Goal: Task Accomplishment & Management: Manage account settings

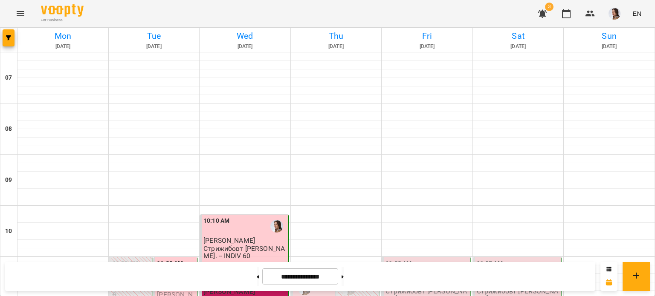
scroll to position [613, 0]
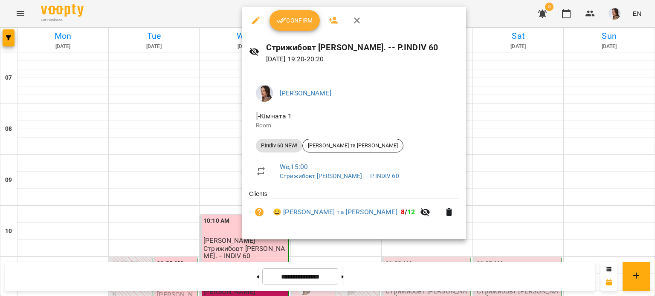
click at [281, 22] on icon "button" at bounding box center [281, 20] width 10 height 10
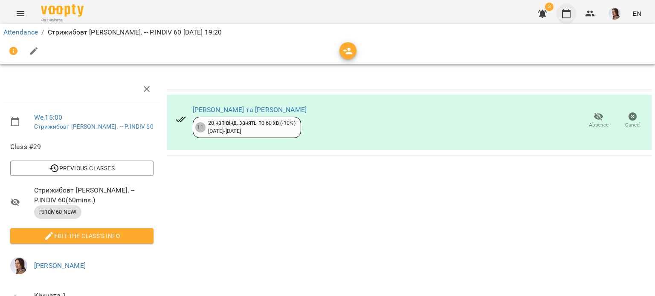
click at [571, 12] on icon "button" at bounding box center [566, 13] width 9 height 9
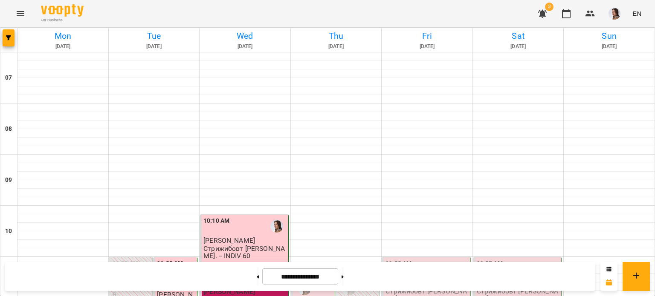
scroll to position [613, 0]
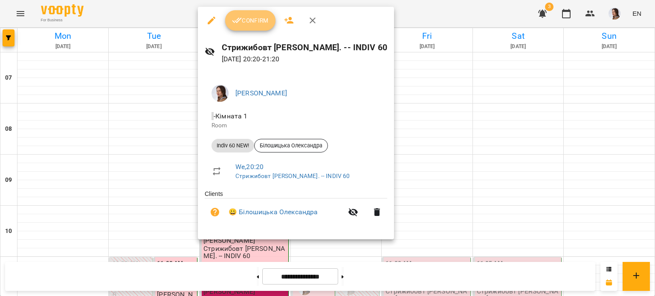
click at [252, 14] on button "Confirm" at bounding box center [250, 20] width 50 height 20
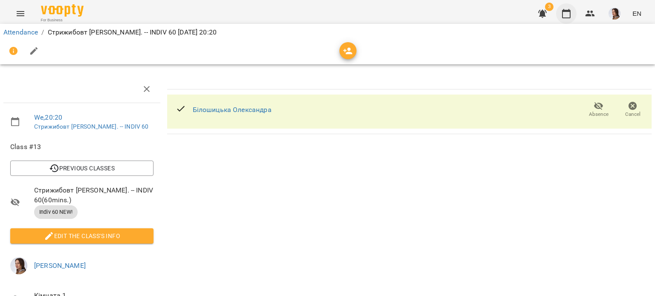
click at [569, 14] on icon "button" at bounding box center [566, 14] width 10 height 10
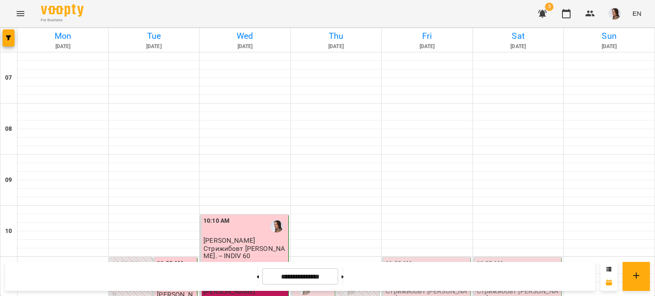
scroll to position [613, 0]
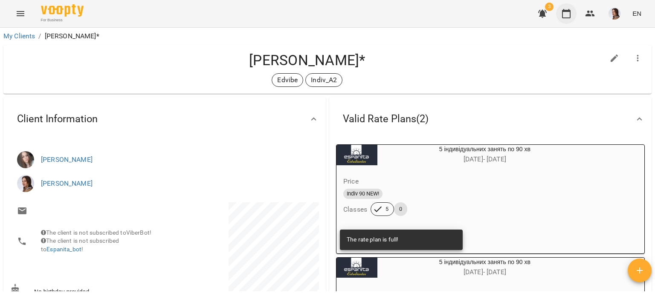
click at [570, 11] on icon "button" at bounding box center [566, 13] width 9 height 9
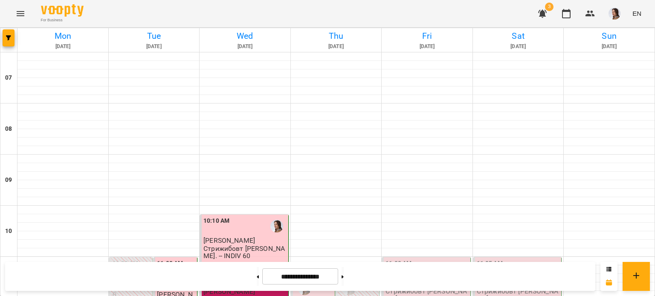
scroll to position [613, 0]
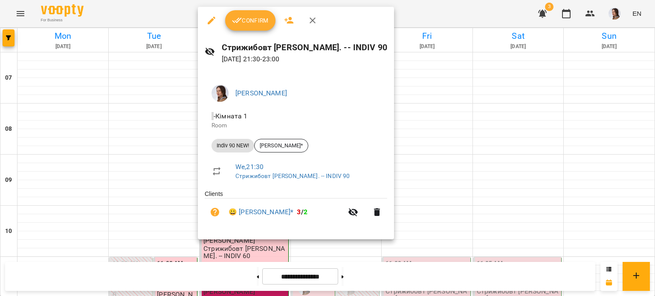
click at [253, 22] on span "Confirm" at bounding box center [250, 20] width 37 height 10
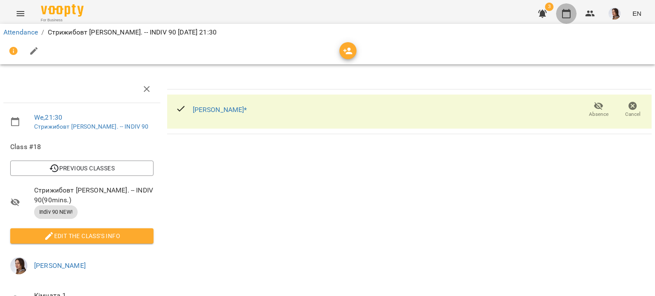
click at [567, 12] on icon "button" at bounding box center [566, 14] width 10 height 10
